Goal: Information Seeking & Learning: Learn about a topic

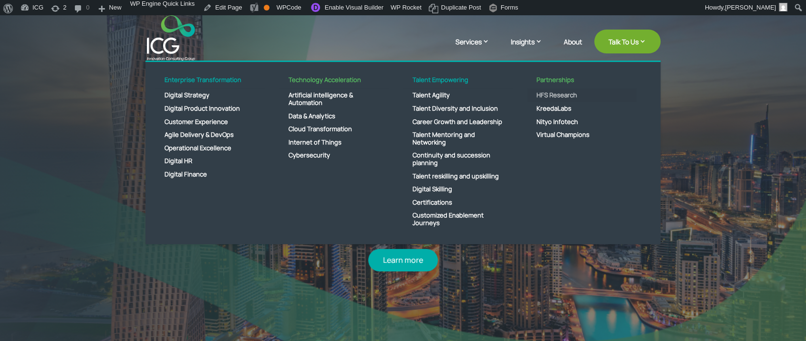
click at [551, 94] on link "HFS Research" at bounding box center [582, 95] width 110 height 13
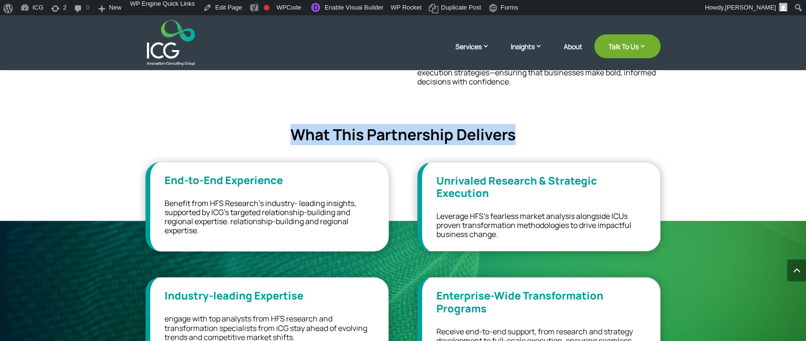
drag, startPoint x: 285, startPoint y: 136, endPoint x: 516, endPoint y: 136, distance: 231.5
click at [516, 136] on h4 "What This Partnership Delivers" at bounding box center [403, 137] width 515 height 23
copy h4 "What This Partnership Delivers"
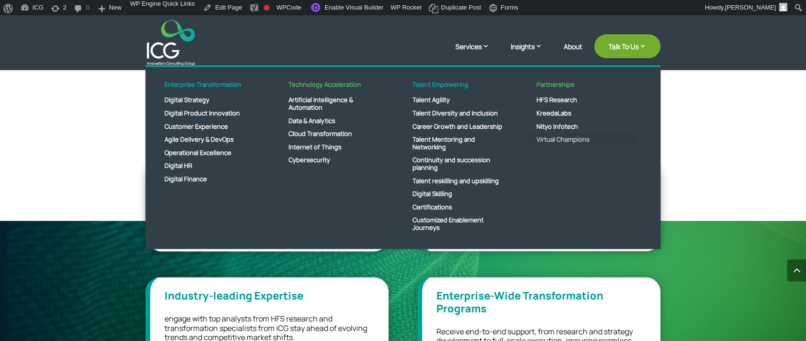
click at [564, 141] on link "Virtual Champions" at bounding box center [582, 139] width 110 height 13
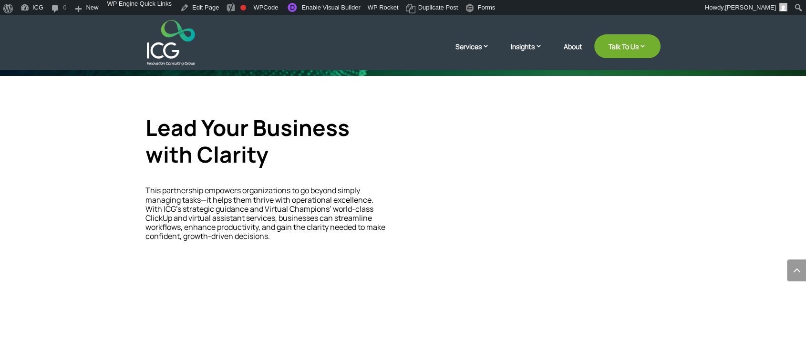
scroll to position [795, 0]
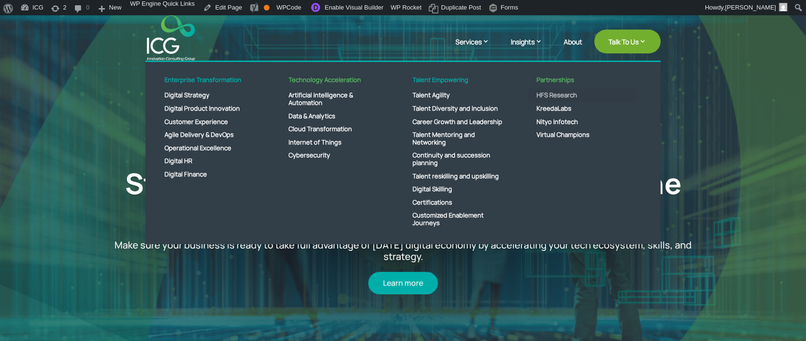
click at [559, 95] on link "HFS Research" at bounding box center [582, 95] width 110 height 13
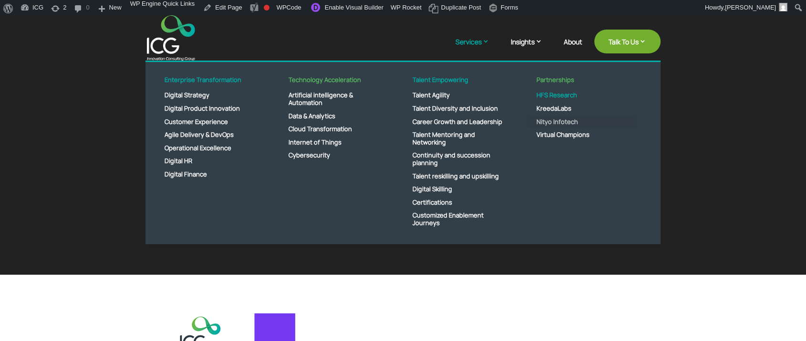
click at [556, 120] on link "Nityo Infotech" at bounding box center [582, 121] width 110 height 13
